Goal: Information Seeking & Learning: Learn about a topic

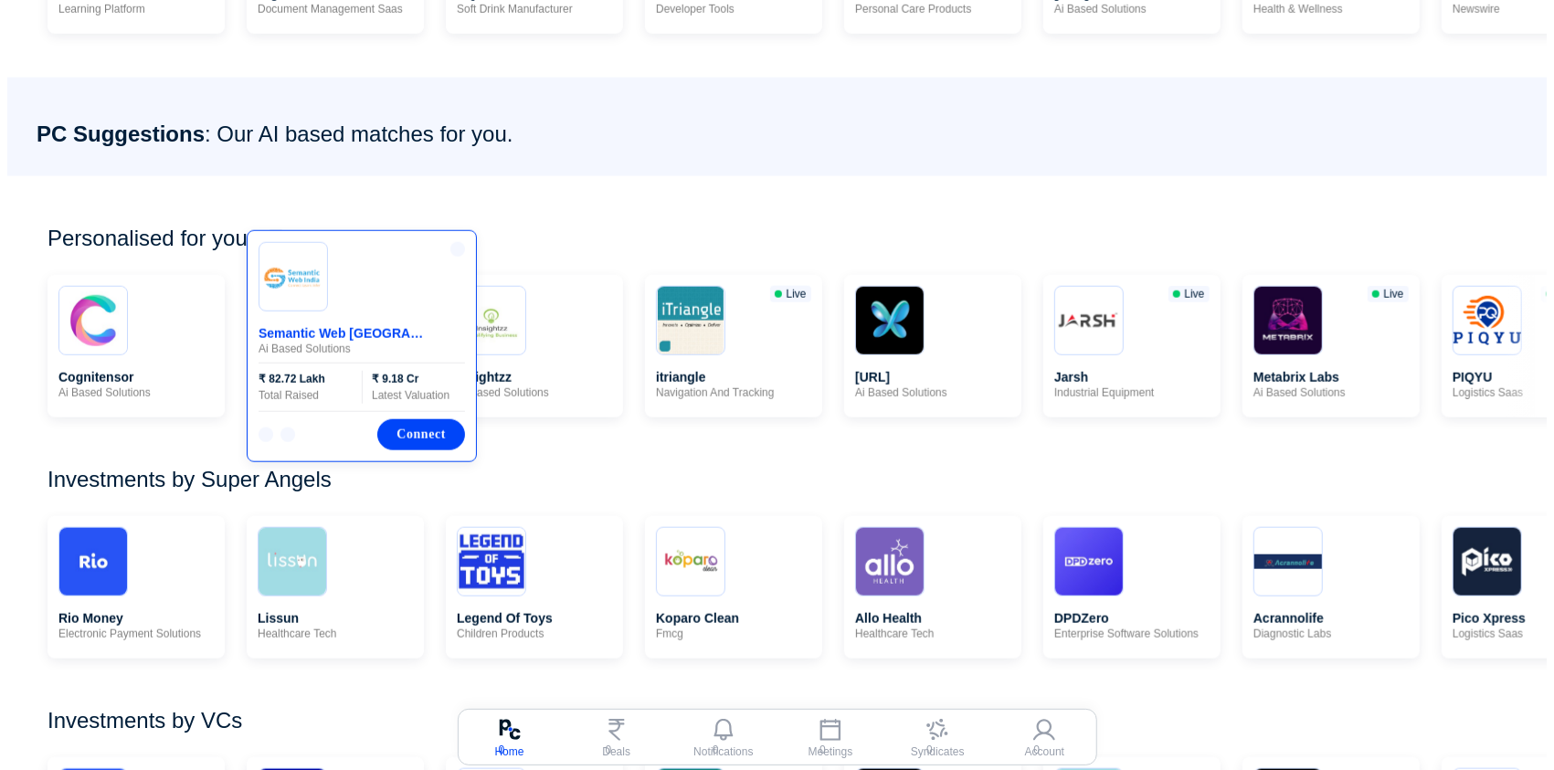
scroll to position [812, 0]
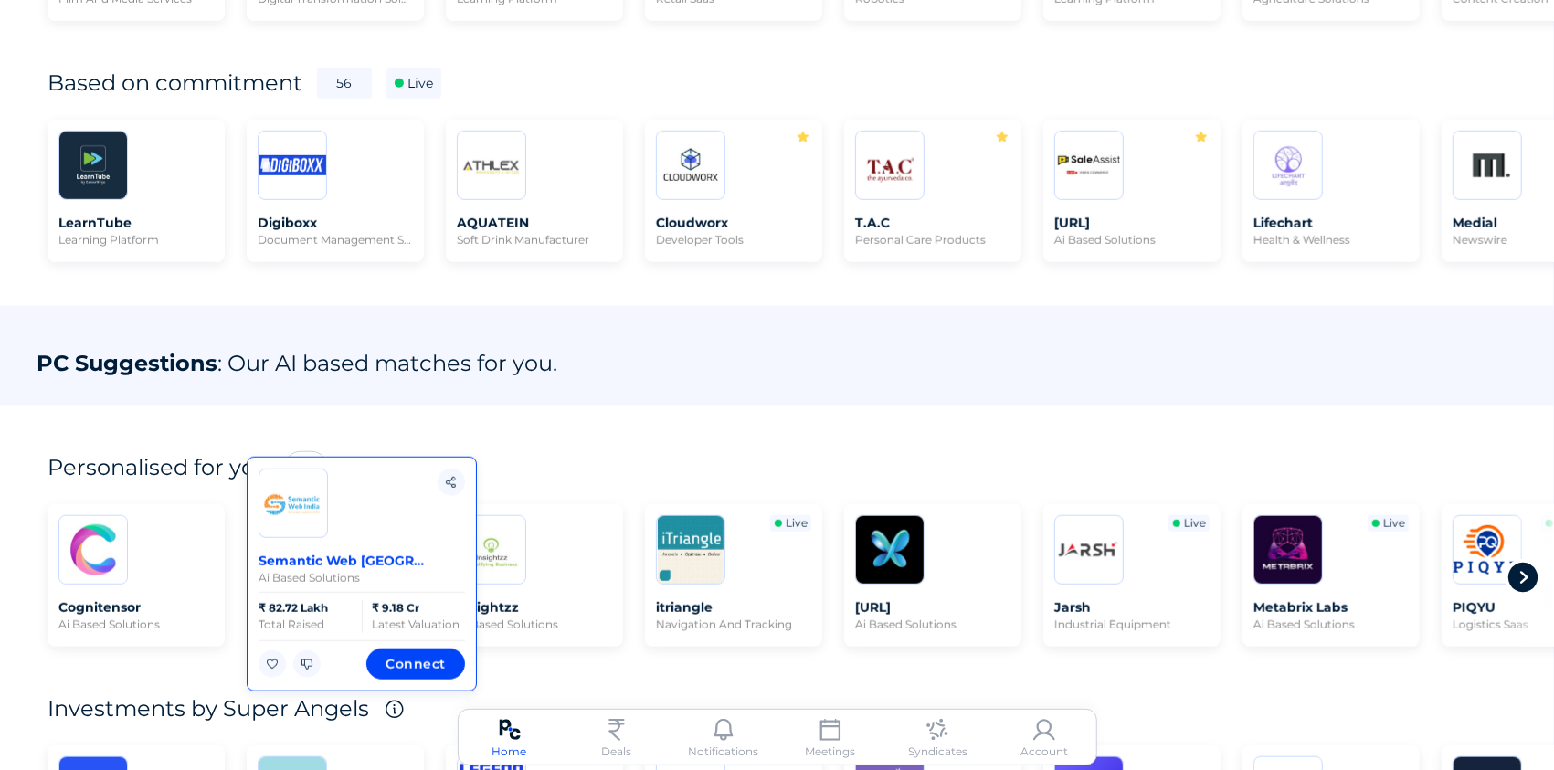
click at [410, 323] on div "PC Suggestions : Our AI based matches for you." at bounding box center [777, 356] width 1554 height 100
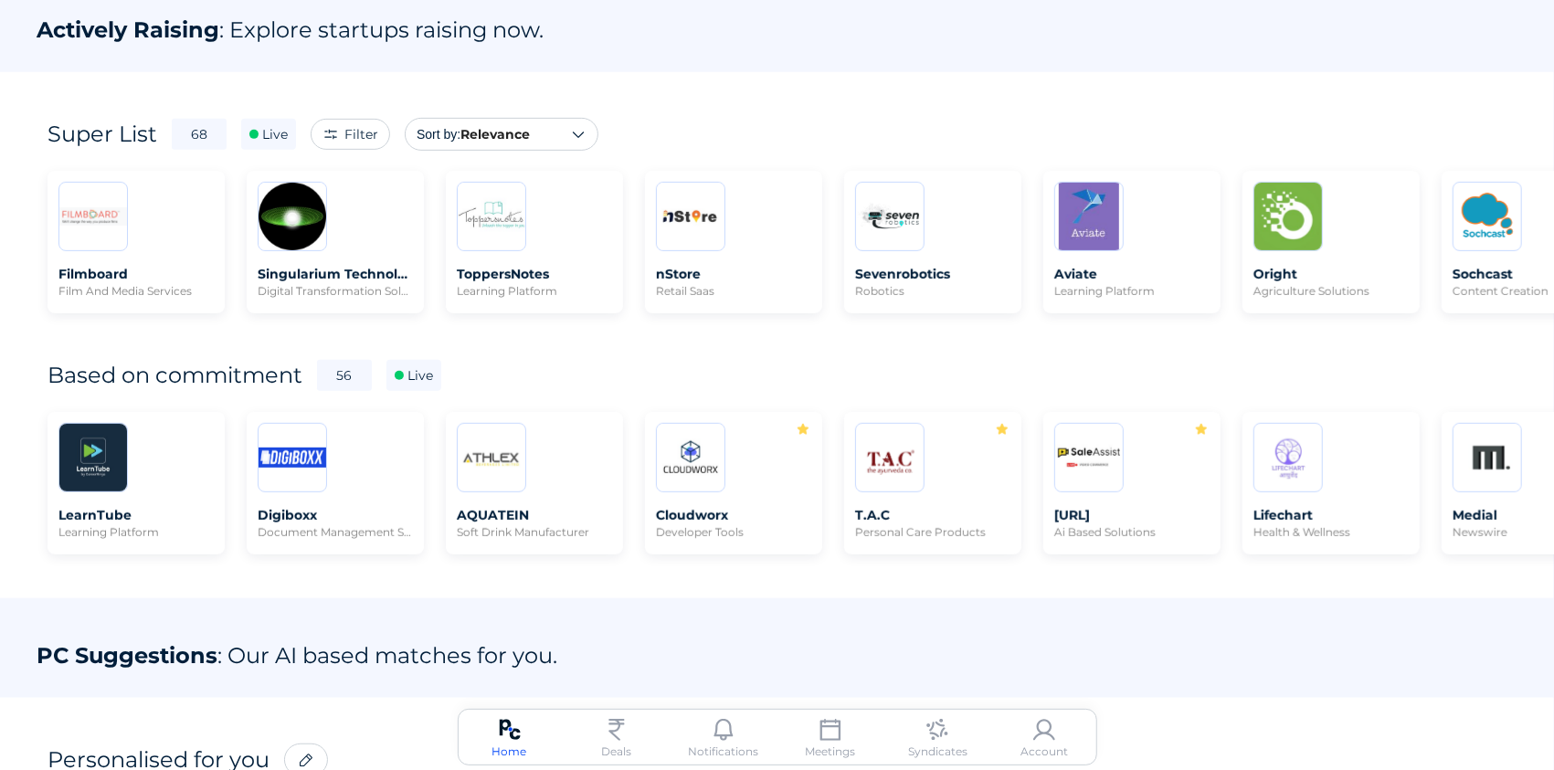
drag, startPoint x: 35, startPoint y: 29, endPoint x: 457, endPoint y: 62, distance: 423.3
click at [457, 62] on div "Actively Raising : Explore startups raising now." at bounding box center [777, 23] width 1554 height 100
click at [453, 62] on div "Actively Raising : Explore startups raising now." at bounding box center [777, 23] width 1554 height 100
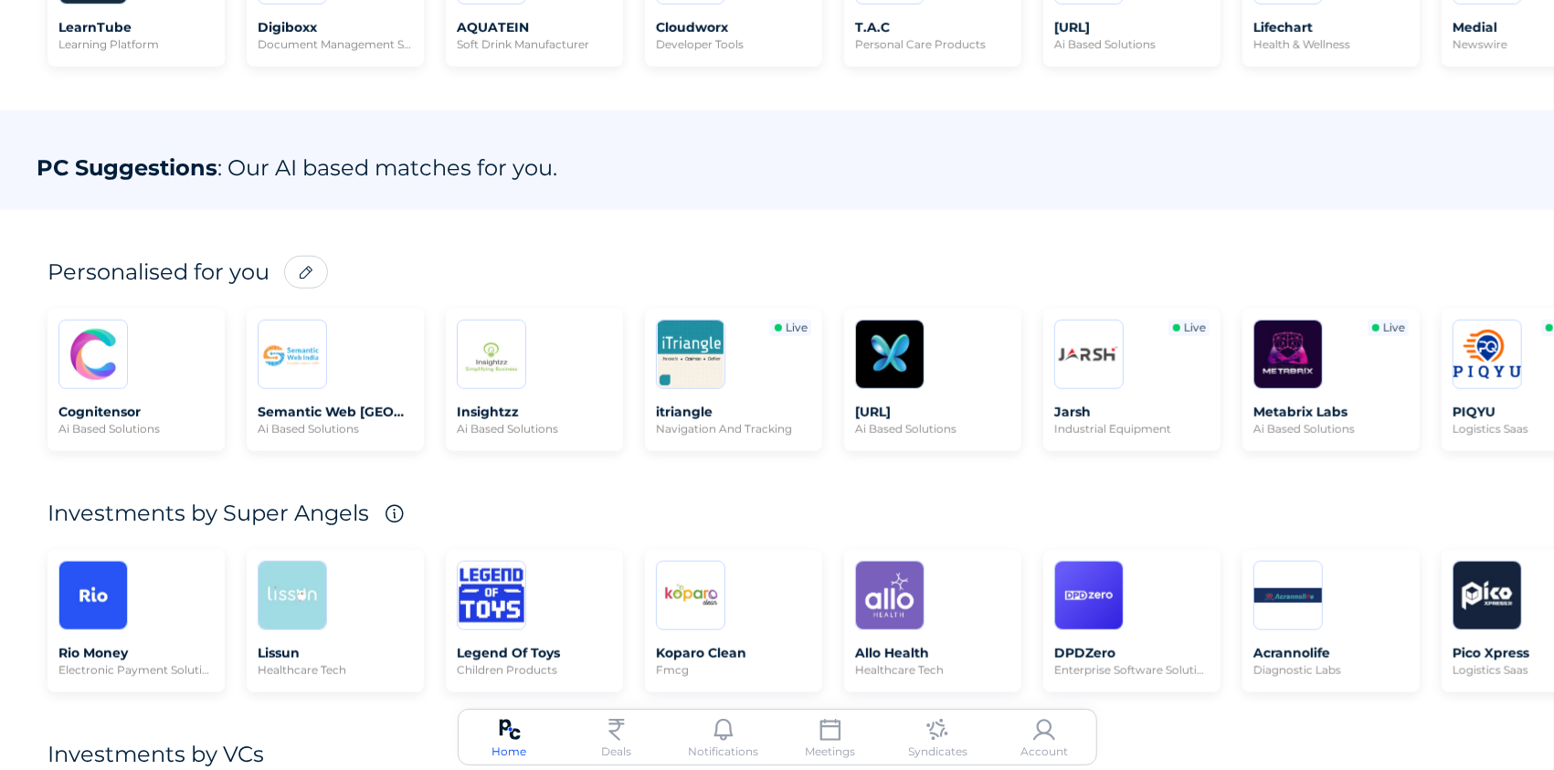
scroll to position [1111, 0]
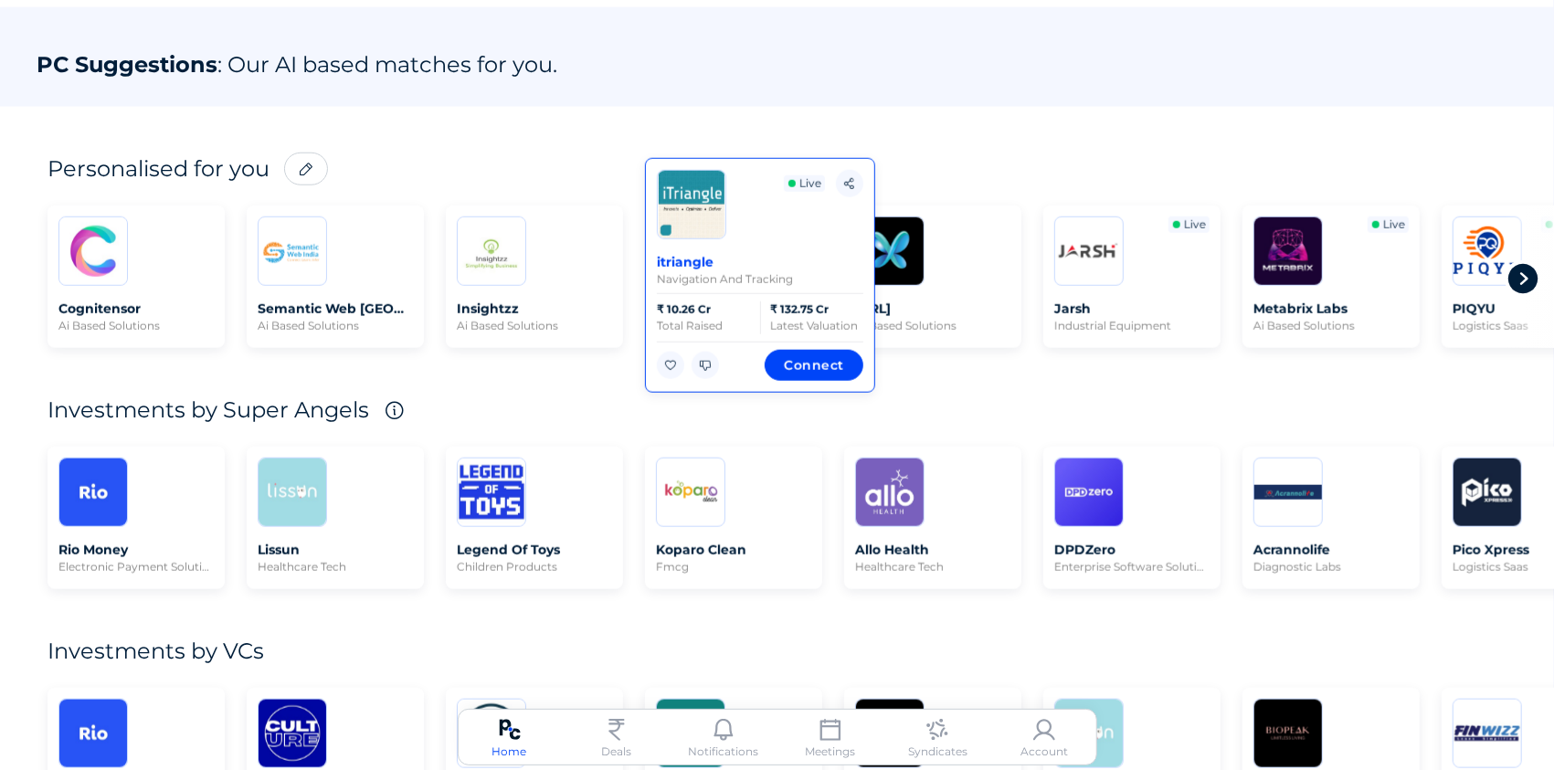
click at [804, 259] on span "itriangle" at bounding box center [742, 262] width 170 height 16
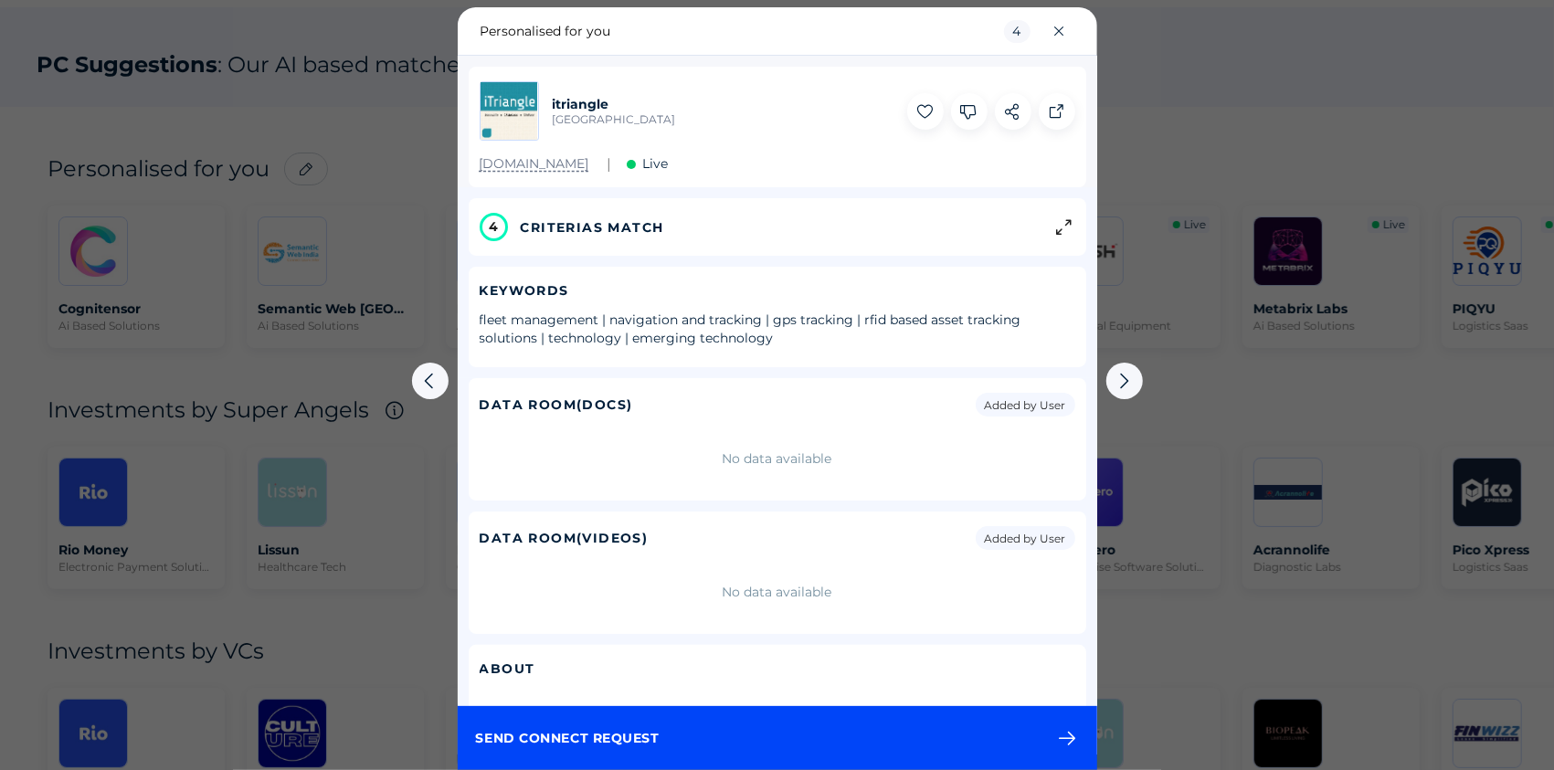
click at [619, 222] on span "CRITERIAS MATCH" at bounding box center [592, 227] width 143 height 18
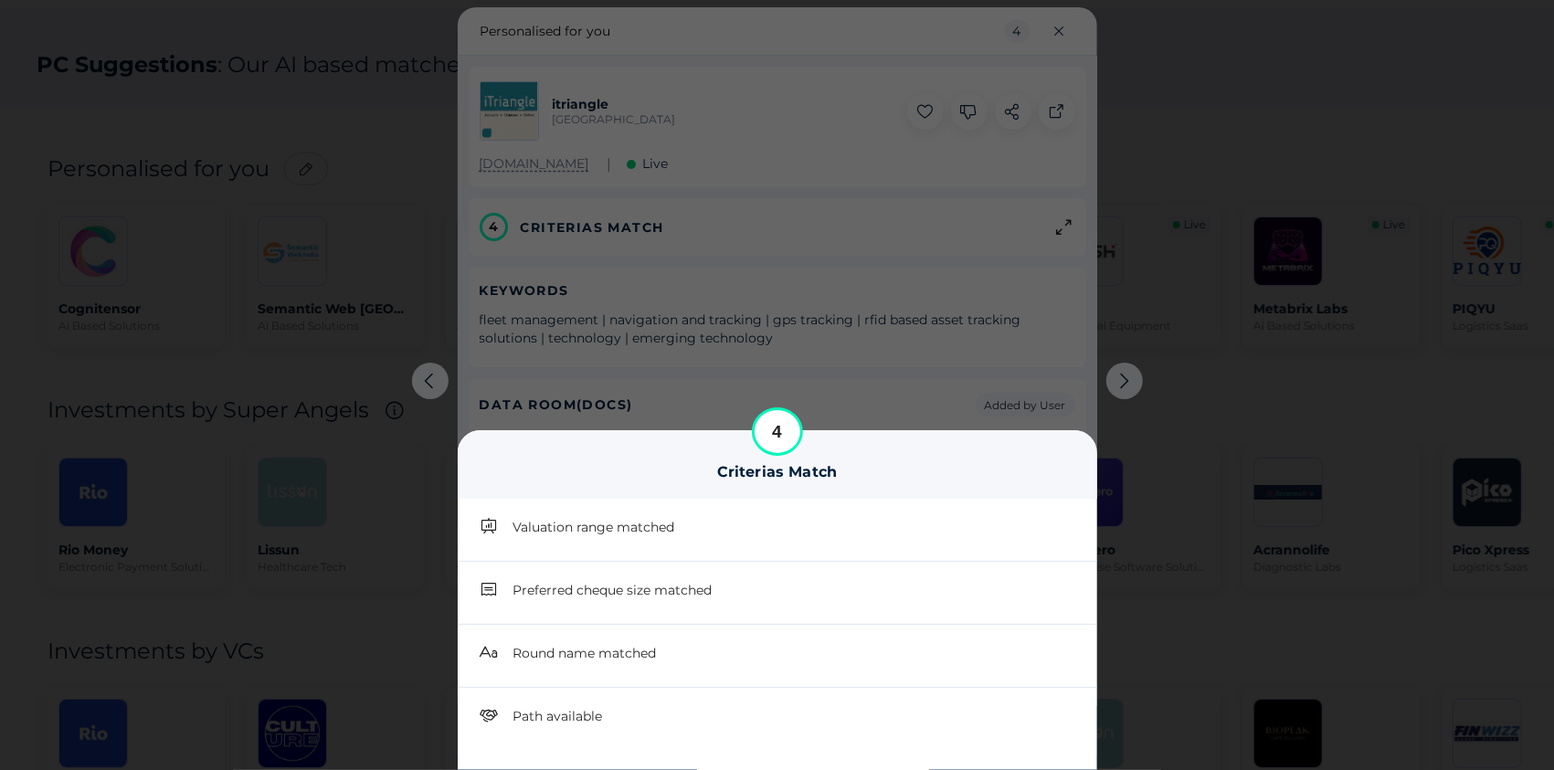
click at [417, 500] on div at bounding box center [777, 385] width 1554 height 770
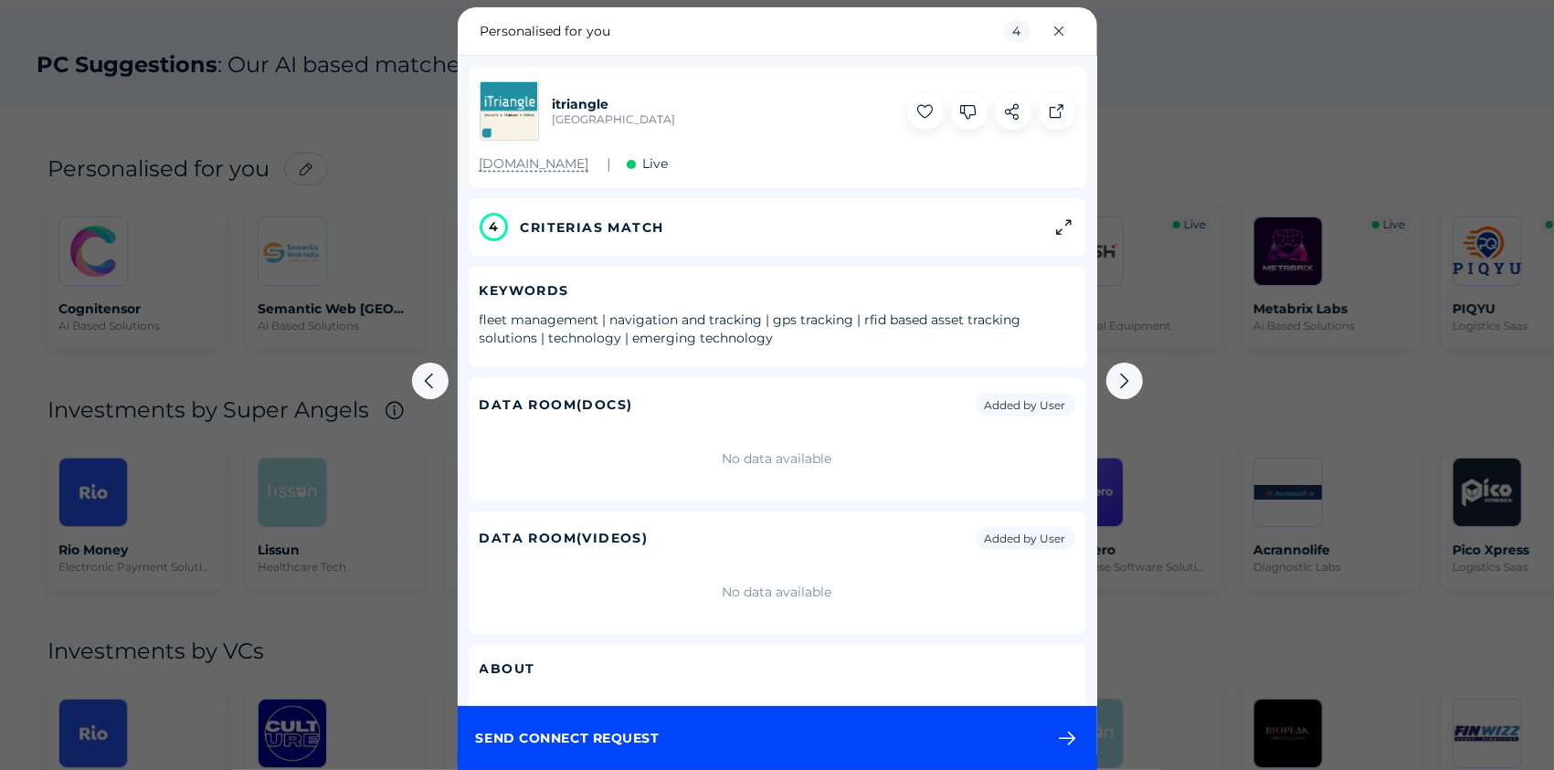
click at [386, 607] on div at bounding box center [777, 385] width 1554 height 770
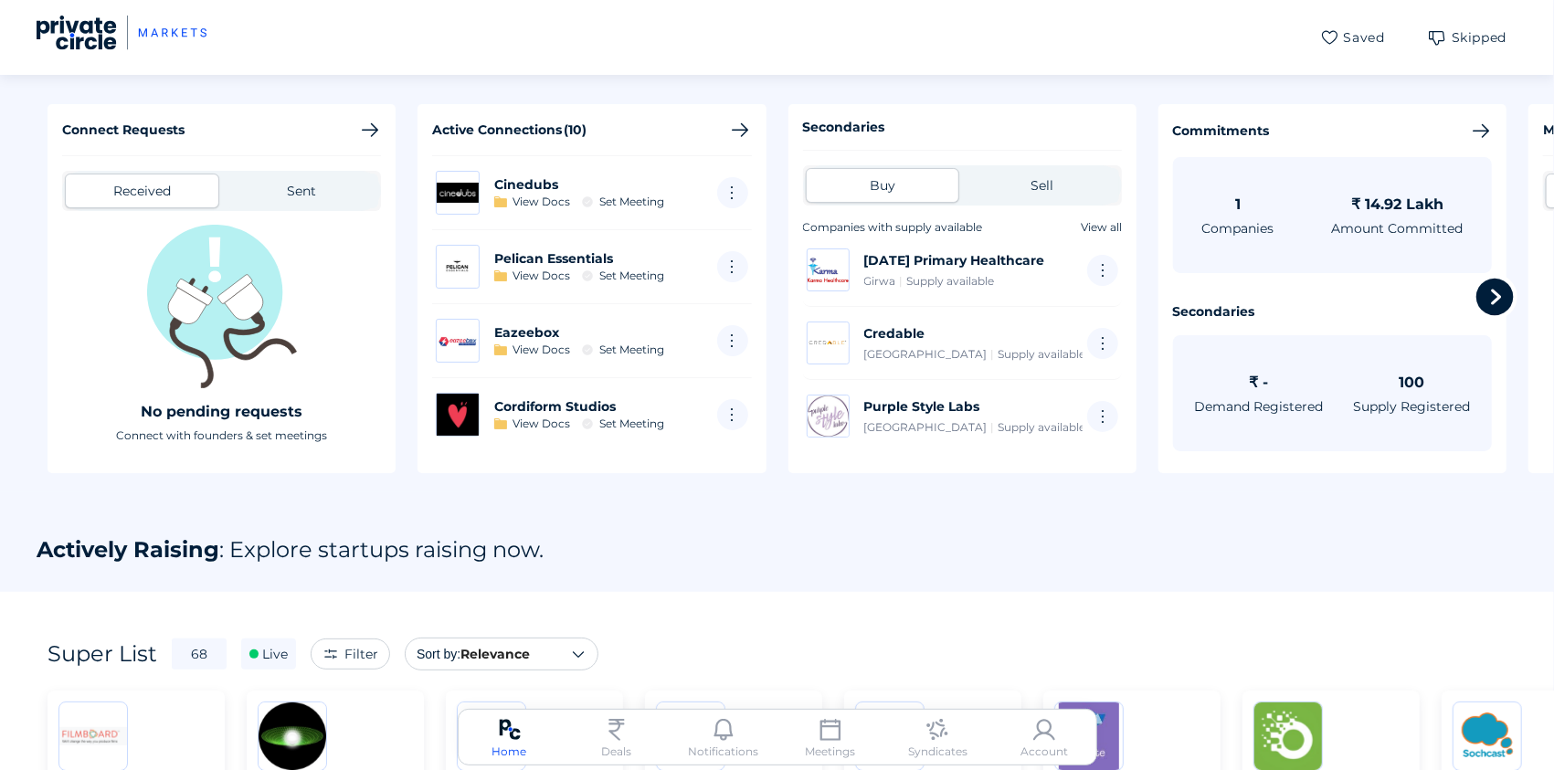
click at [774, 522] on div "Actively Raising : Explore startups raising now." at bounding box center [777, 542] width 1554 height 100
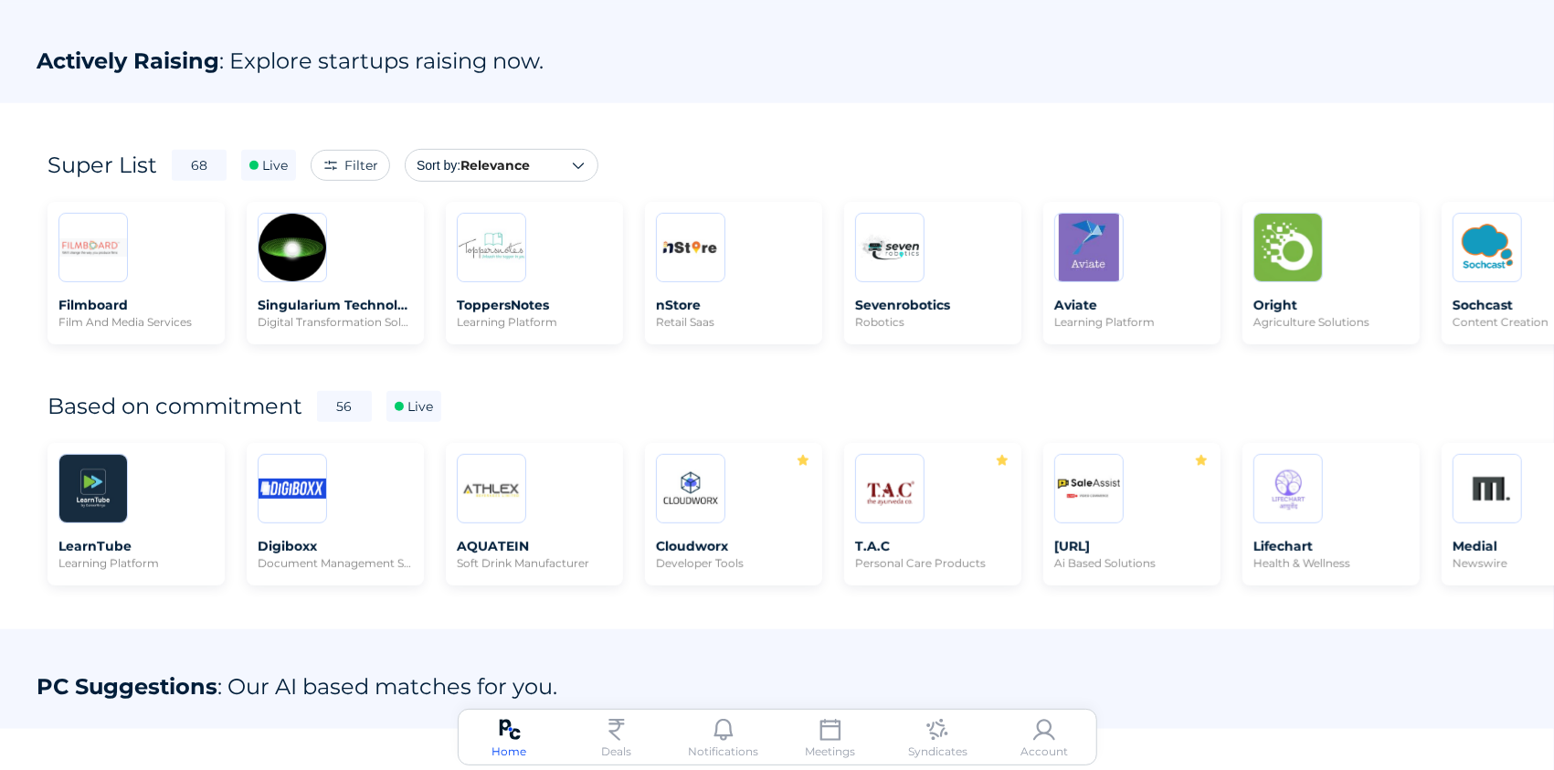
scroll to position [487, 0]
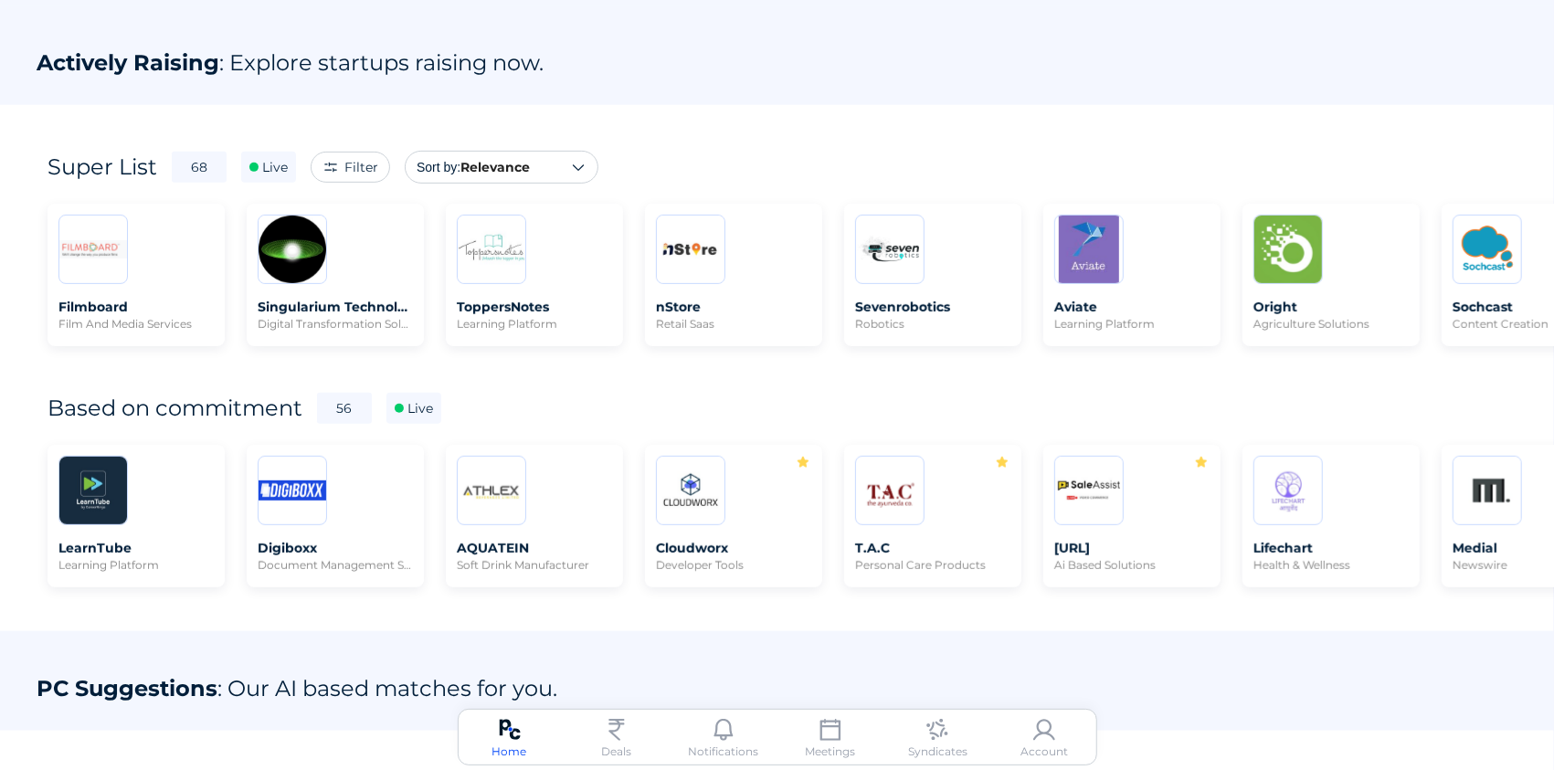
click at [1054, 733] on img at bounding box center [1044, 730] width 22 height 22
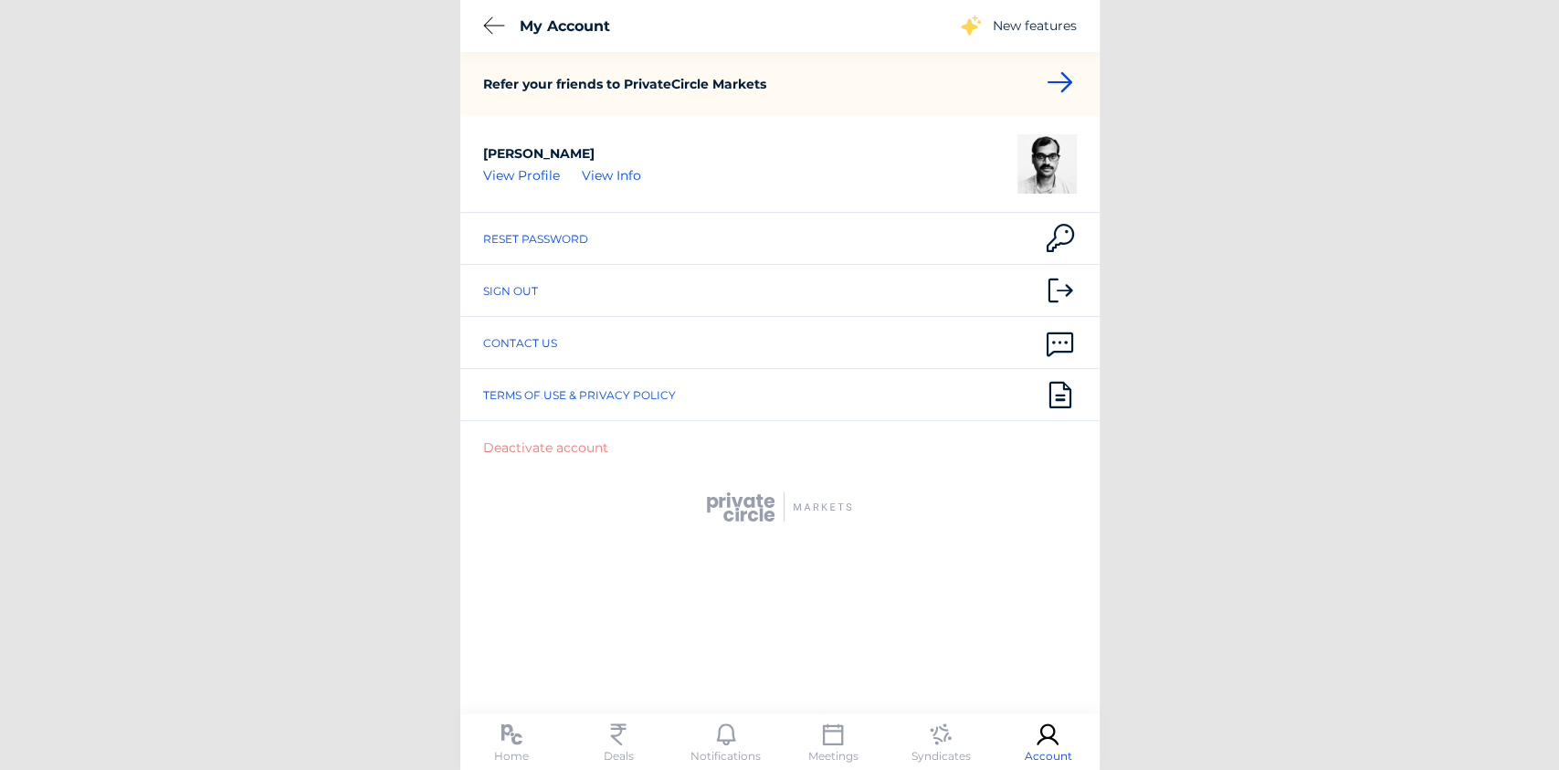
click at [523, 291] on div "Sign out" at bounding box center [510, 291] width 55 height 14
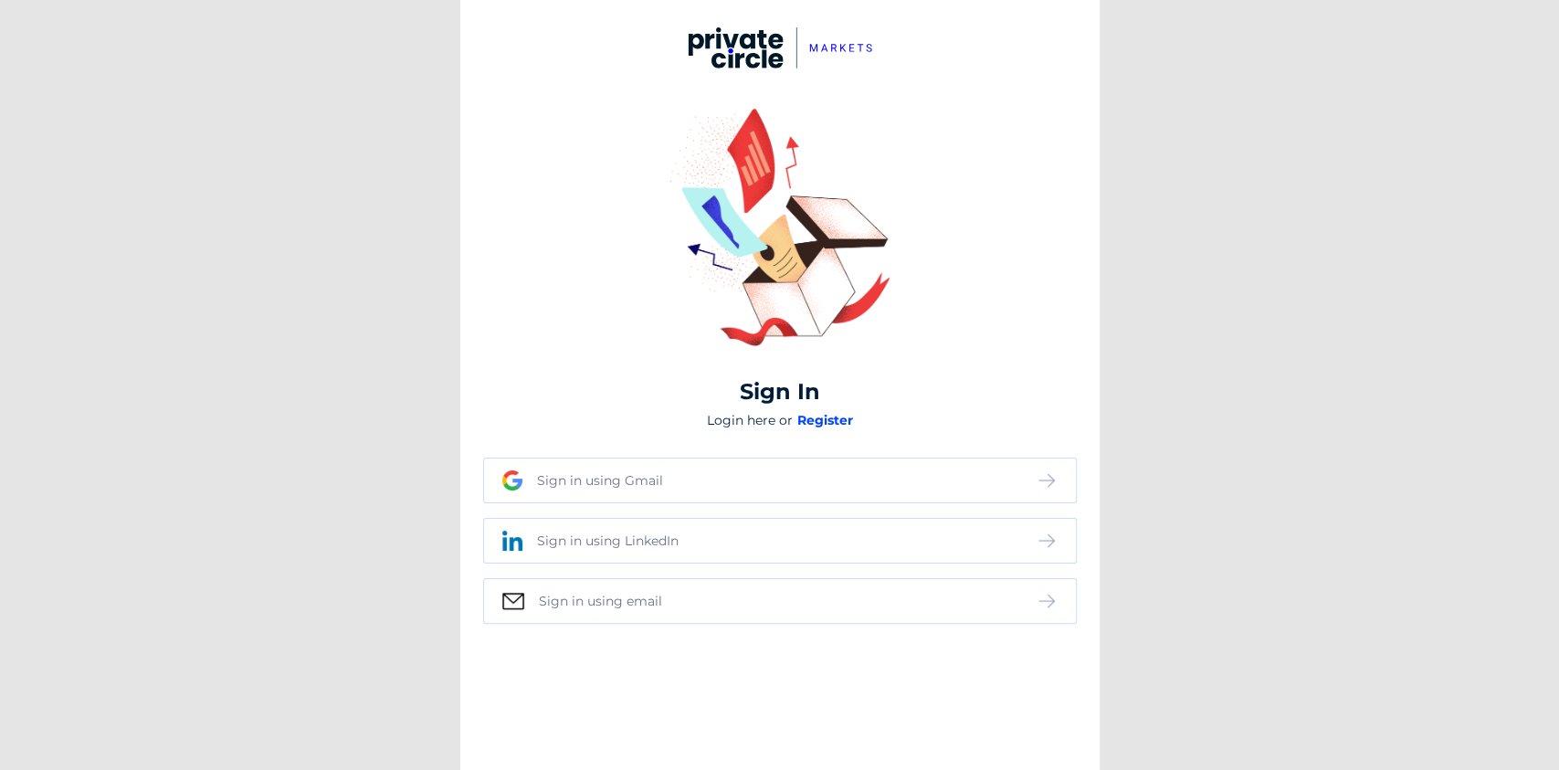
click at [780, 485] on div "Sign in using Gmail" at bounding box center [769, 480] width 534 height 20
